Goal: Task Accomplishment & Management: Complete application form

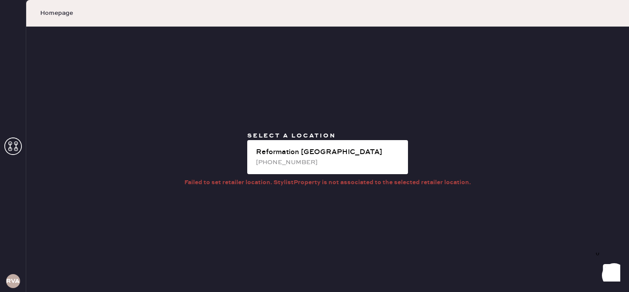
click at [13, 140] on icon at bounding box center [12, 146] width 17 height 17
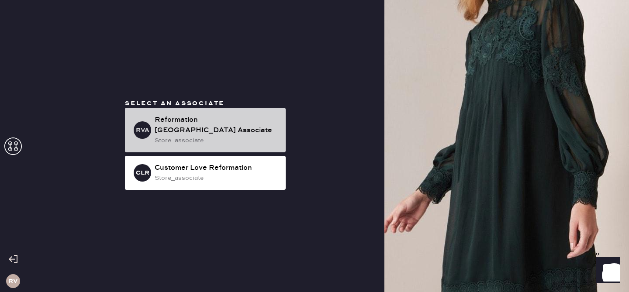
click at [223, 126] on div "Reformation [GEOGRAPHIC_DATA] Associate" at bounding box center [217, 125] width 124 height 21
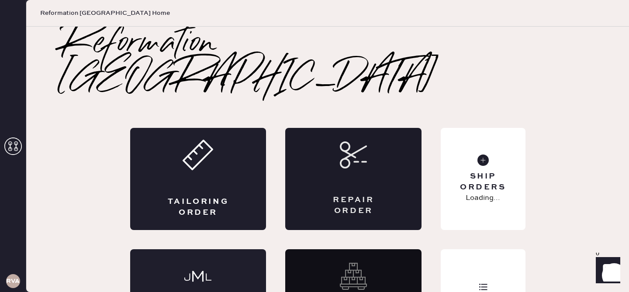
click at [380, 138] on div "Repair Order" at bounding box center [353, 179] width 136 height 102
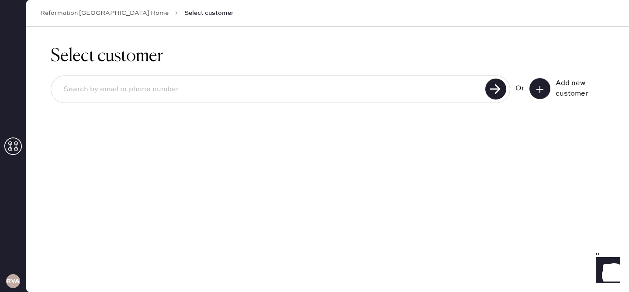
click at [541, 87] on icon at bounding box center [540, 89] width 9 height 9
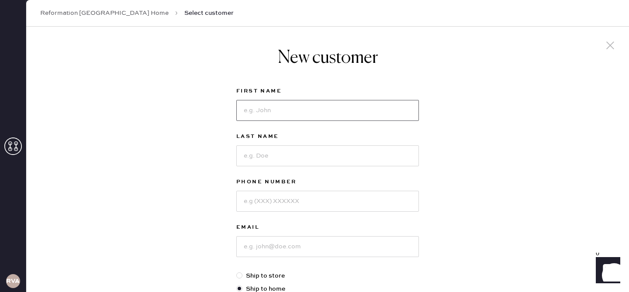
click at [350, 111] on input at bounding box center [327, 110] width 183 height 21
type input "[PERSON_NAME]"
type input "froment"
click at [313, 211] on input at bounding box center [327, 201] width 183 height 21
type input "4156236535"
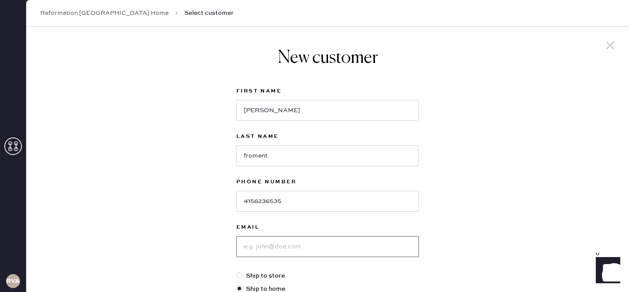
click at [290, 242] on input at bounding box center [327, 246] width 183 height 21
type input "[EMAIL_ADDRESS][DOMAIN_NAME]"
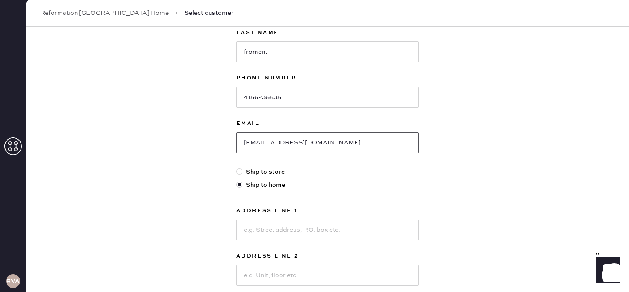
scroll to position [105, 0]
click at [303, 231] on input at bounding box center [327, 228] width 183 height 21
type input "6"
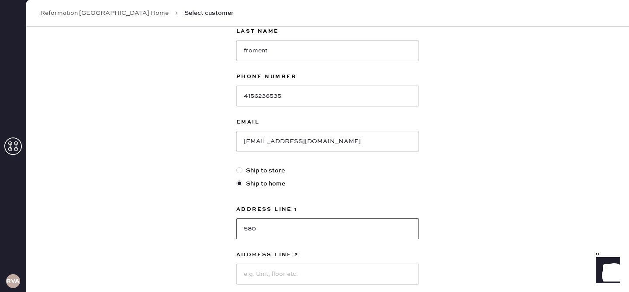
type input "[STREET_ADDRESS]"
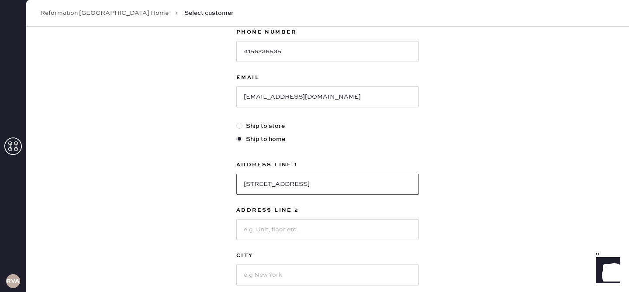
scroll to position [151, 0]
click at [308, 235] on input at bounding box center [327, 228] width 183 height 21
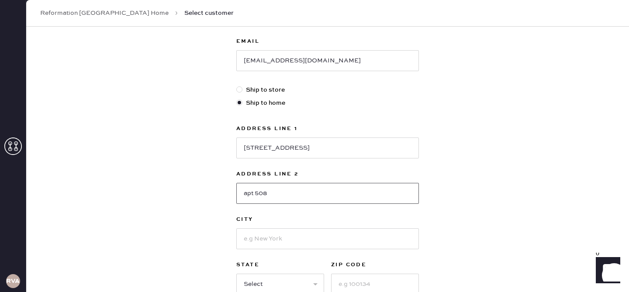
scroll to position [193, 0]
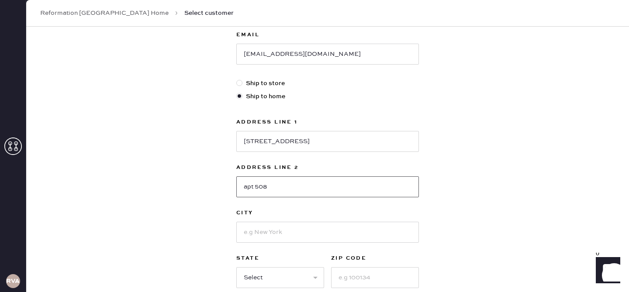
type input "apt 508"
click at [329, 233] on input at bounding box center [327, 232] width 183 height 21
type input "[GEOGRAPHIC_DATA]"
click at [220, 224] on div "New customer First Name [PERSON_NAME] Last Name [PERSON_NAME] Phone Number [PHO…" at bounding box center [327, 105] width 603 height 542
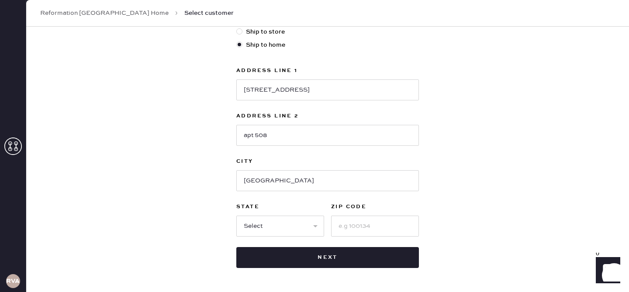
scroll to position [247, 0]
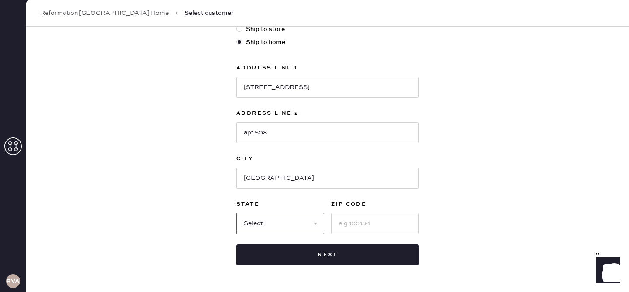
click at [270, 219] on select "Select AK AL AR AZ CA CO CT [GEOGRAPHIC_DATA] DE FL [GEOGRAPHIC_DATA] HI [GEOGR…" at bounding box center [280, 223] width 88 height 21
select select "CA"
click at [236, 213] on select "Select AK AL AR AZ CA CO CT [GEOGRAPHIC_DATA] DE FL [GEOGRAPHIC_DATA] HI [GEOGR…" at bounding box center [280, 223] width 88 height 21
click at [373, 227] on input at bounding box center [375, 223] width 88 height 21
type input "94306"
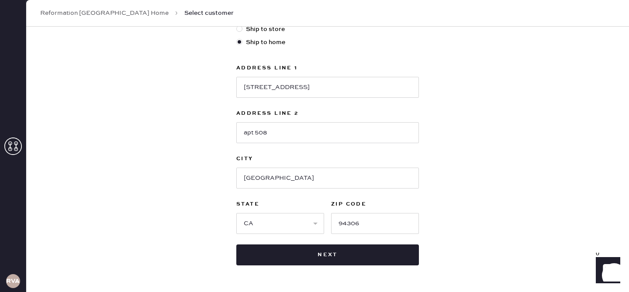
click at [472, 211] on div "New customer First Name [PERSON_NAME] Last Name [PERSON_NAME] Phone Number [PHO…" at bounding box center [327, 51] width 603 height 542
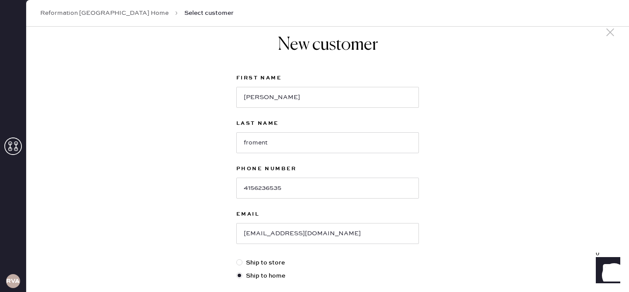
scroll to position [0, 0]
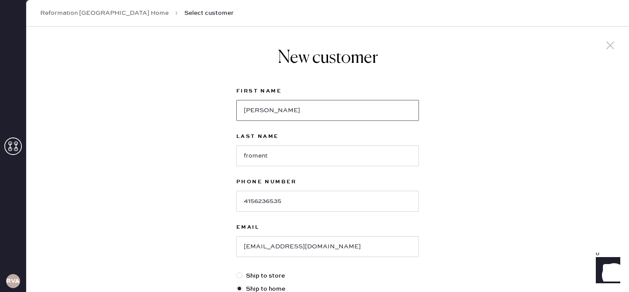
click at [247, 114] on input "[PERSON_NAME]" at bounding box center [327, 110] width 183 height 21
type input "[PERSON_NAME]"
click at [246, 155] on input "froment" at bounding box center [327, 156] width 183 height 21
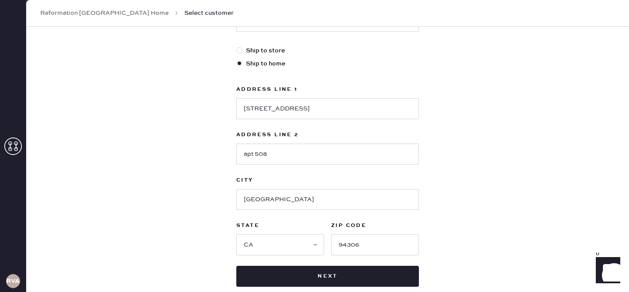
scroll to position [276, 0]
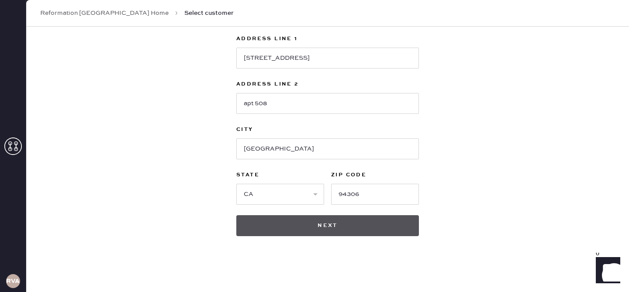
type input "Froment"
click at [309, 226] on button "Next" at bounding box center [327, 225] width 183 height 21
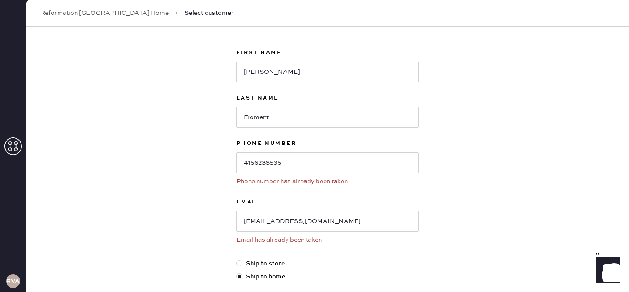
scroll to position [41, 0]
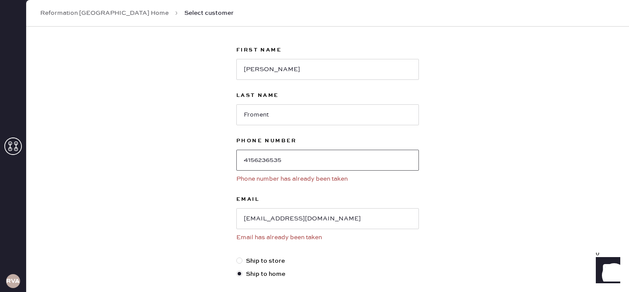
click at [302, 159] on input "4156236535" at bounding box center [327, 160] width 183 height 21
click at [94, 13] on link "Reformation [GEOGRAPHIC_DATA] Home" at bounding box center [104, 13] width 128 height 9
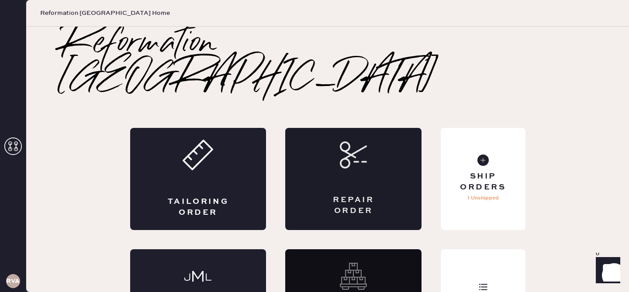
click at [365, 150] on div "Repair Order" at bounding box center [353, 179] width 136 height 102
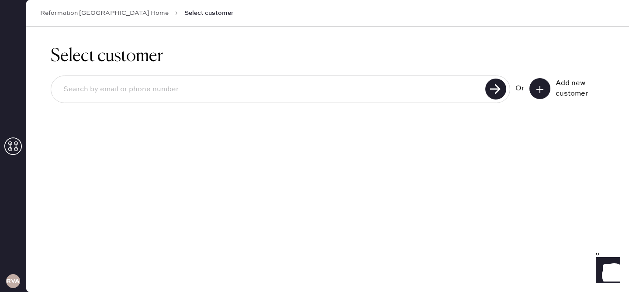
click at [209, 88] on input at bounding box center [269, 90] width 426 height 20
paste input "4156236535"
type input "4156236535"
click at [498, 94] on use at bounding box center [495, 89] width 21 height 21
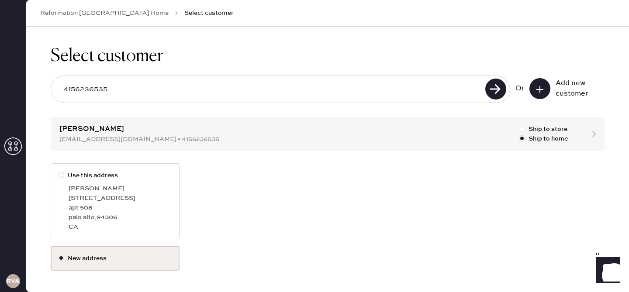
click at [60, 171] on div at bounding box center [63, 176] width 10 height 10
click at [59, 171] on input "Use this address" at bounding box center [58, 171] width 0 height 0
radio input "true"
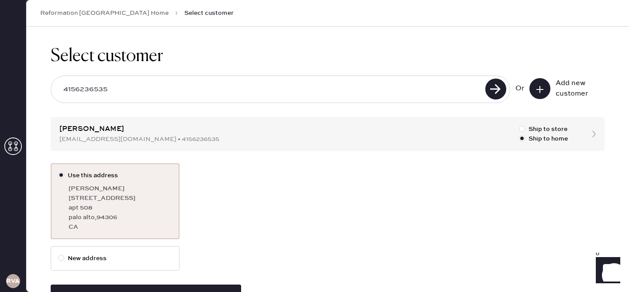
scroll to position [33, 0]
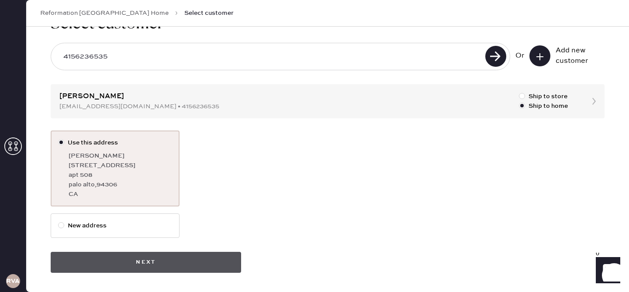
click at [202, 264] on button "Next" at bounding box center [146, 262] width 191 height 21
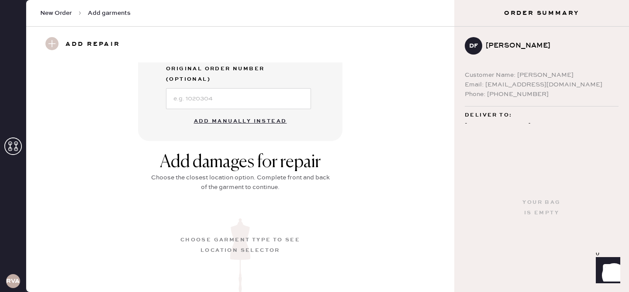
scroll to position [279, 0]
click at [50, 43] on use at bounding box center [51, 43] width 13 height 13
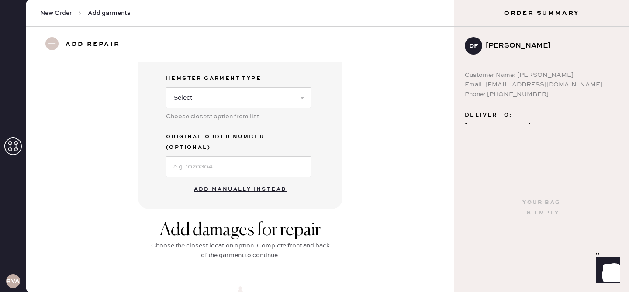
scroll to position [206, 0]
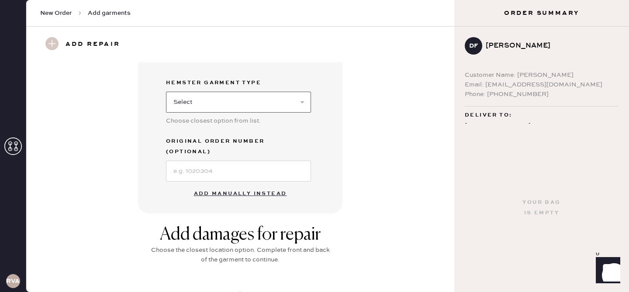
click at [258, 102] on select "Select Basic Skirt Jeans Leggings Pants Shorts Basic Sleeved Dress Basic Sleeve…" at bounding box center [238, 102] width 145 height 21
select select "6"
click at [166, 92] on select "Select Basic Skirt Jeans Leggings Pants Shorts Basic Sleeved Dress Basic Sleeve…" at bounding box center [238, 102] width 145 height 21
click at [255, 185] on button "Add manually instead" at bounding box center [241, 193] width 104 height 17
select select "6"
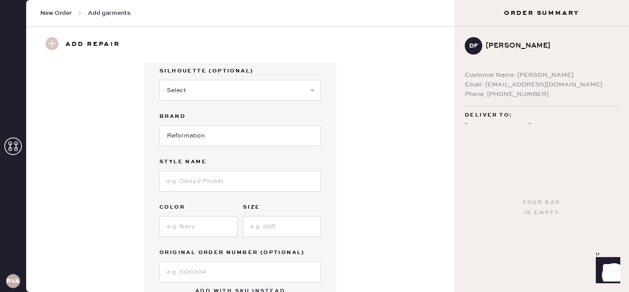
scroll to position [0, 0]
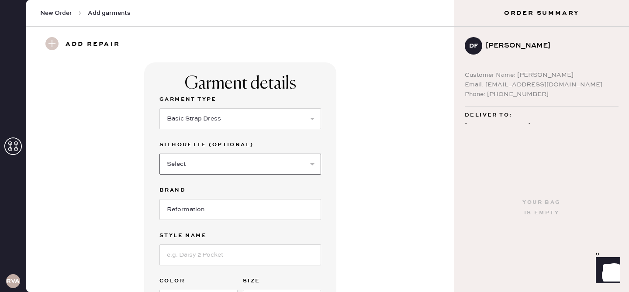
click at [211, 169] on select "Select Maxi Dress Midi Dress Mini Dress Other" at bounding box center [240, 164] width 162 height 21
select select "38"
click at [159, 154] on select "Select Maxi Dress Midi Dress Mini Dress Other" at bounding box center [240, 164] width 162 height 21
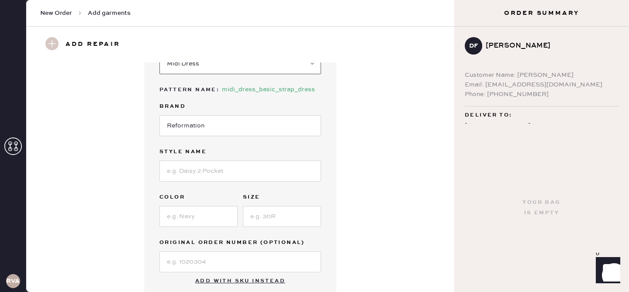
scroll to position [102, 0]
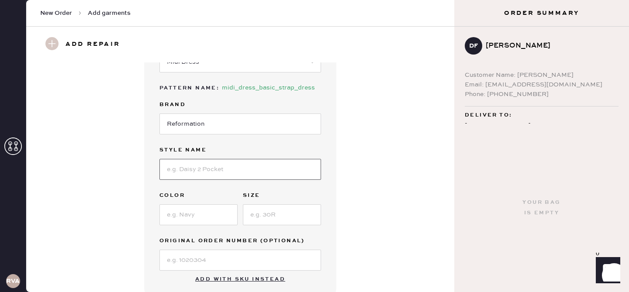
click at [192, 170] on input at bounding box center [240, 169] width 162 height 21
type input "[PERSON_NAME] linen Dress"
click at [189, 213] on input at bounding box center [198, 215] width 78 height 21
type input "white"
click at [276, 215] on input at bounding box center [282, 215] width 78 height 21
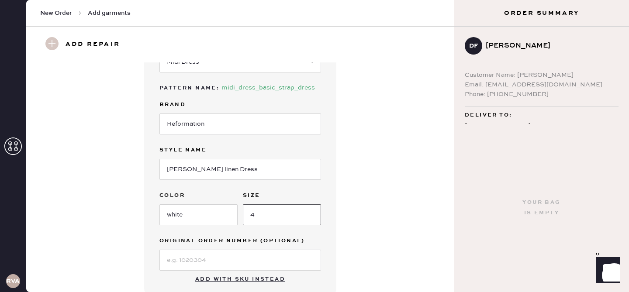
type input "4"
click at [359, 194] on div "Garment details Garment Type Select Basic Skirt Jeans Leggings Pants Shorts Bas…" at bounding box center [240, 129] width 397 height 339
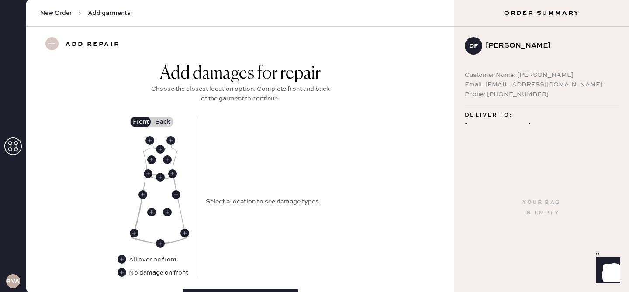
scroll to position [350, 0]
click at [158, 120] on label "Back" at bounding box center [163, 121] width 22 height 10
click at [163, 121] on input "Back" at bounding box center [163, 121] width 0 height 0
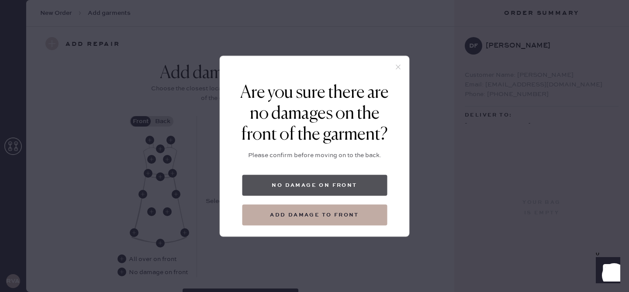
click at [300, 182] on button "No damage on front" at bounding box center [314, 185] width 145 height 21
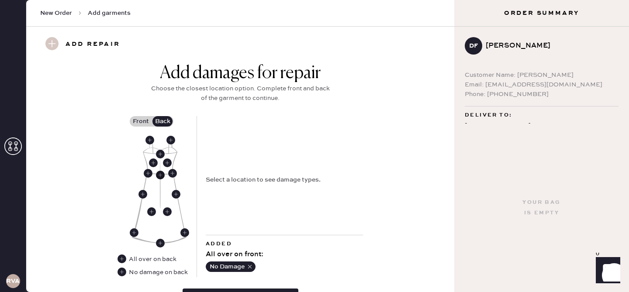
click at [160, 174] on use at bounding box center [160, 175] width 9 height 9
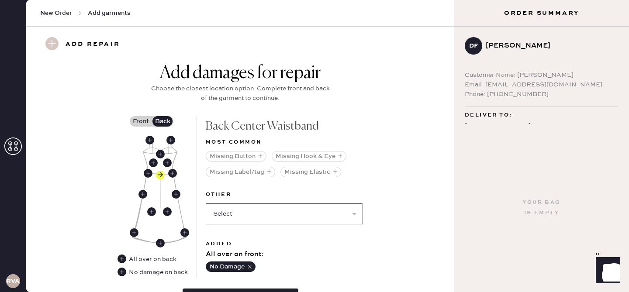
click at [260, 209] on select "Select Broken / Ripped Hem Broken Beads Broken Belt Loop Broken Button Broken C…" at bounding box center [284, 214] width 157 height 21
select select "1657"
click at [206, 204] on select "Select Broken / Ripped Hem Broken Beads Broken Belt Loop Broken Button Broken C…" at bounding box center [284, 214] width 157 height 21
select select
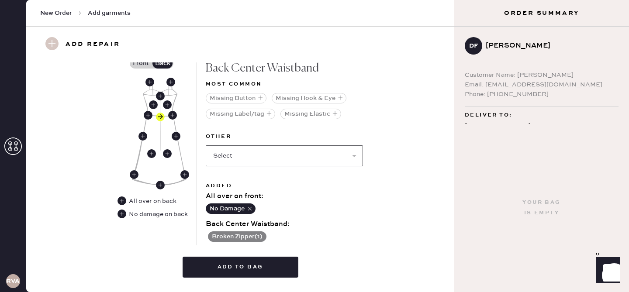
scroll to position [410, 0]
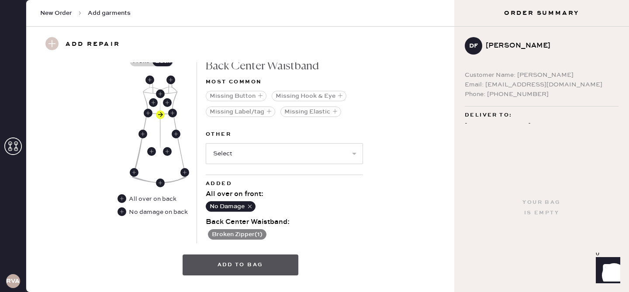
click at [264, 263] on button "Add to bag" at bounding box center [241, 265] width 116 height 21
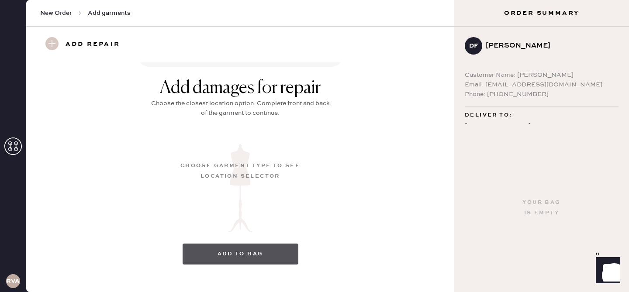
scroll to position [138, 0]
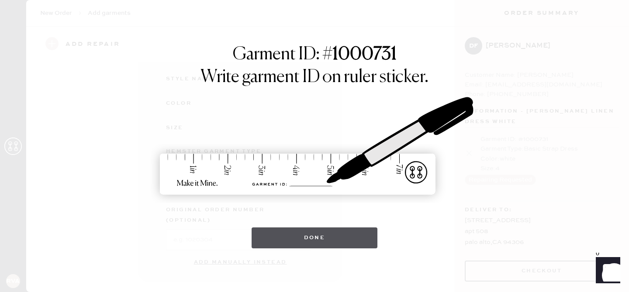
click at [347, 231] on button "Done" at bounding box center [315, 238] width 126 height 21
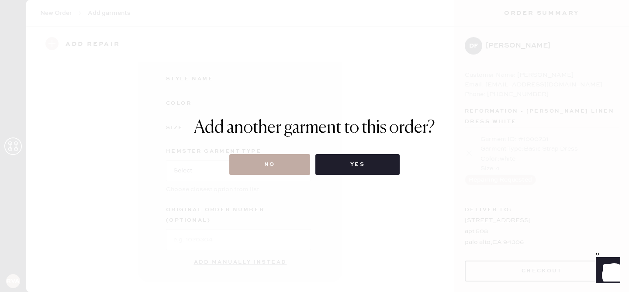
click at [281, 163] on button "No" at bounding box center [269, 164] width 81 height 21
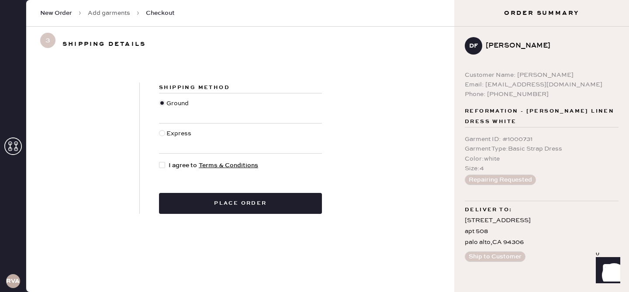
click at [162, 165] on div at bounding box center [162, 165] width 6 height 6
click at [159, 161] on input "I agree to Terms & Conditions" at bounding box center [159, 161] width 0 height 0
checkbox input "true"
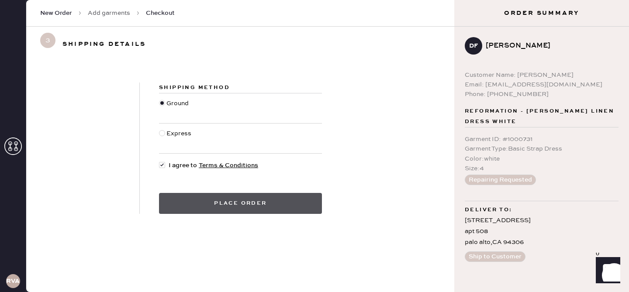
click at [284, 201] on button "Place order" at bounding box center [240, 203] width 163 height 21
